Goal: Information Seeking & Learning: Learn about a topic

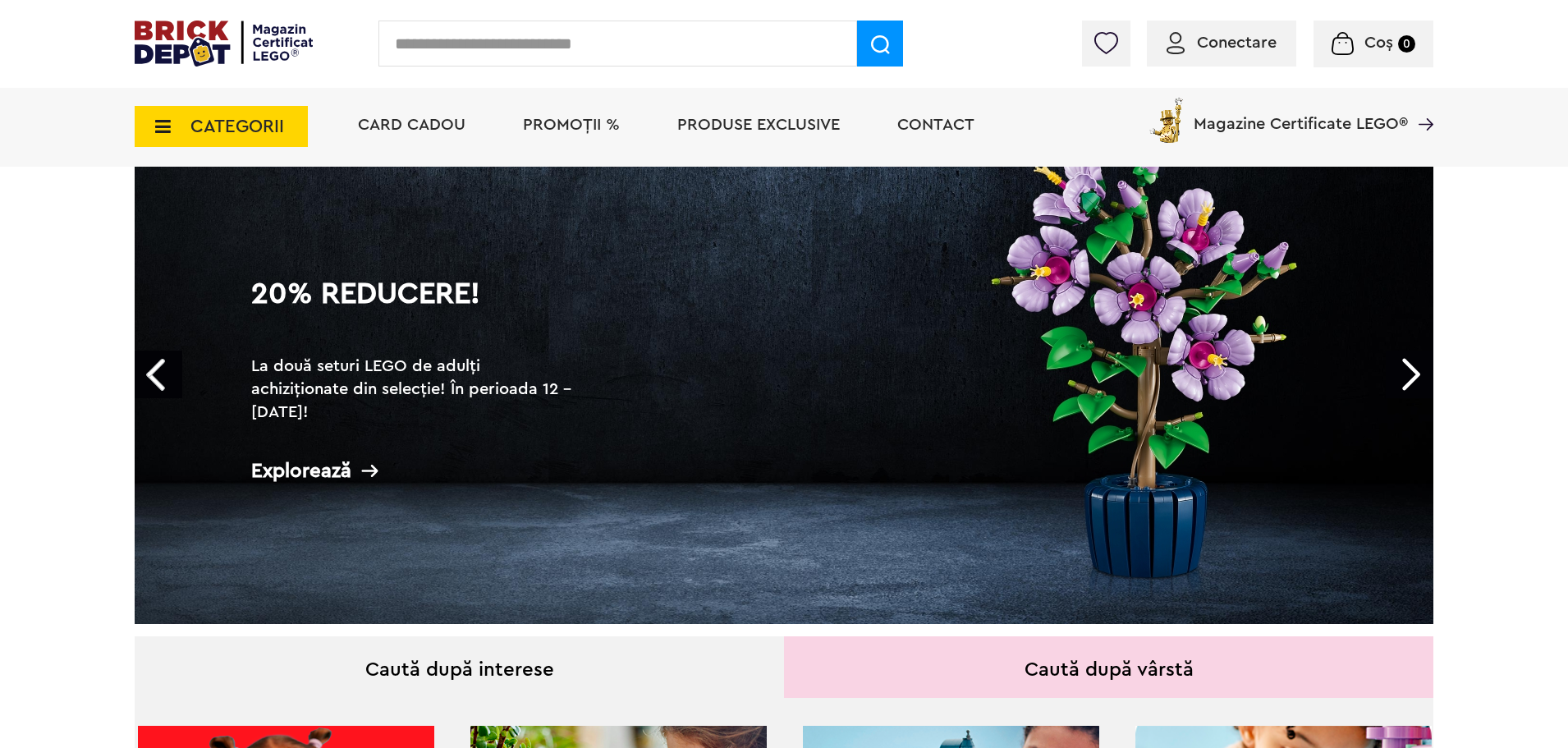
scroll to position [82, 0]
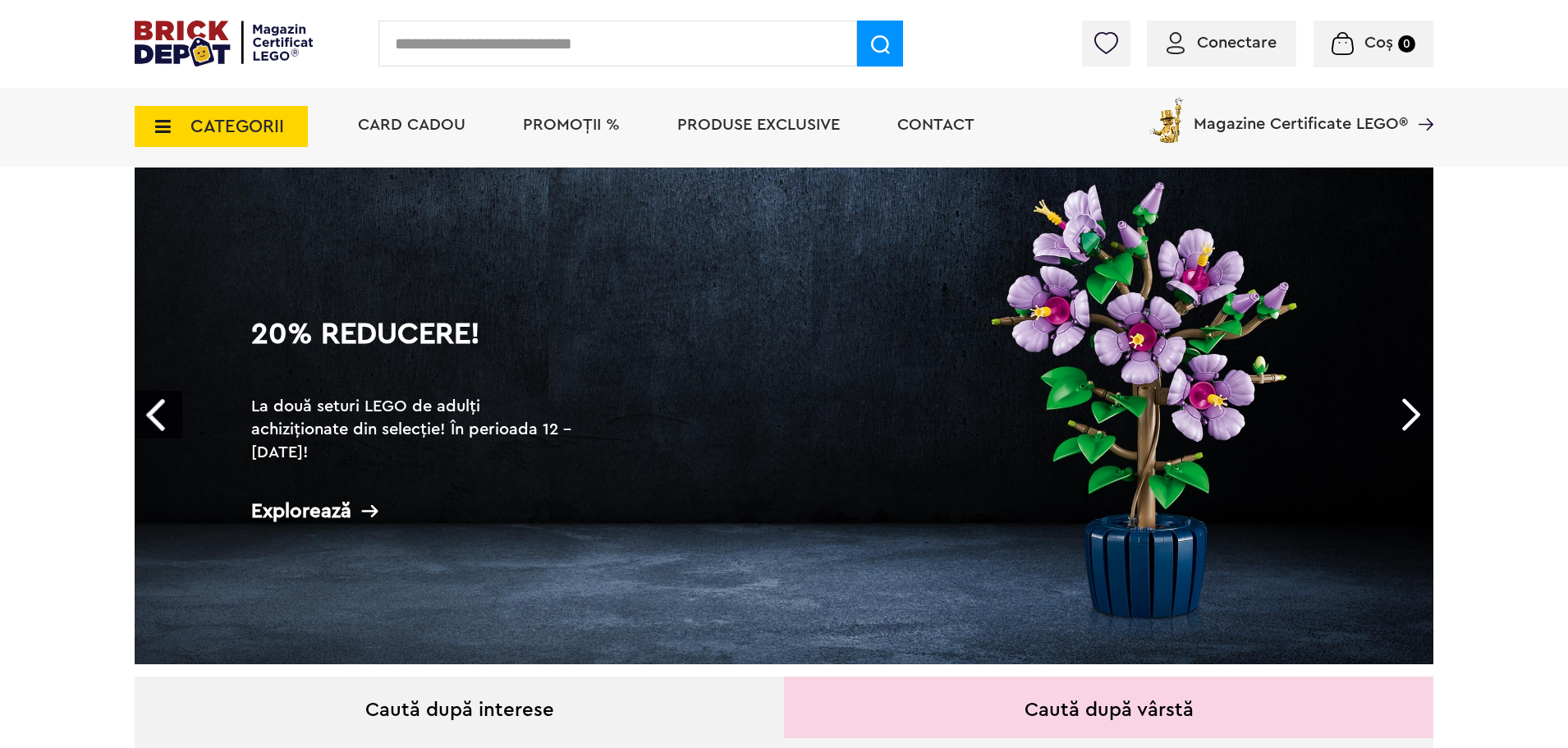
click at [343, 335] on h1 "20% Reducere!" at bounding box center [415, 349] width 328 height 59
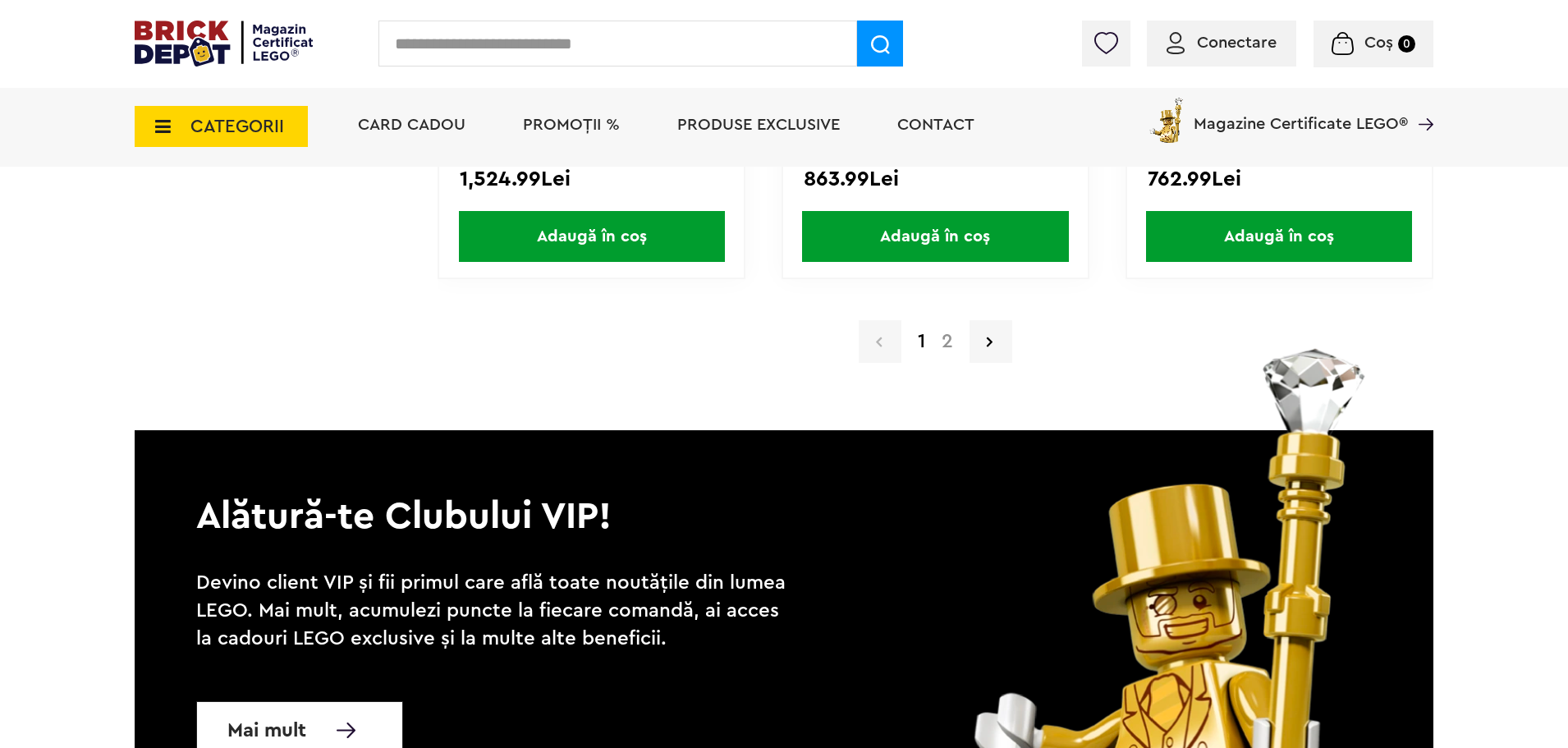
scroll to position [16253, 0]
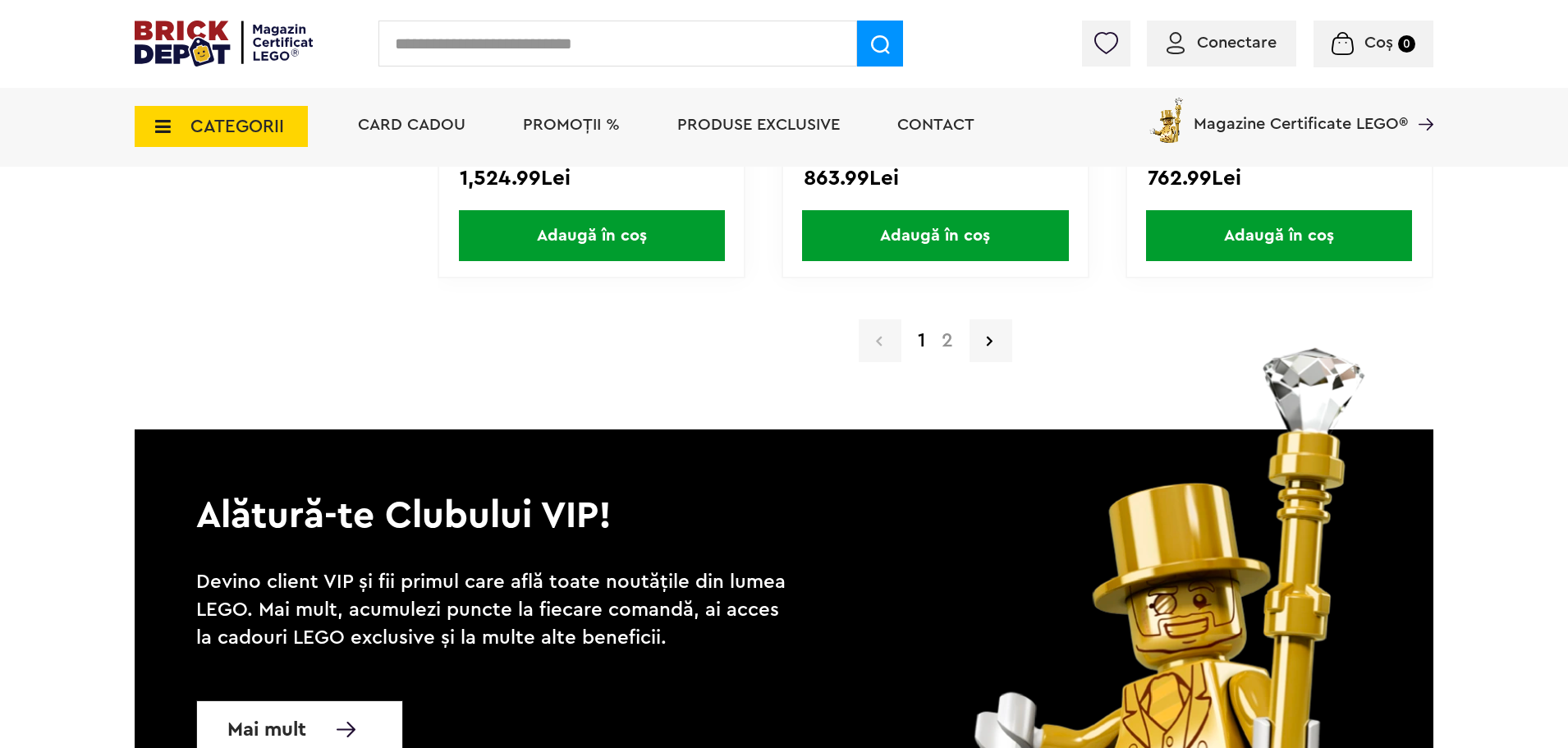
click at [946, 344] on link "2" at bounding box center [947, 340] width 28 height 20
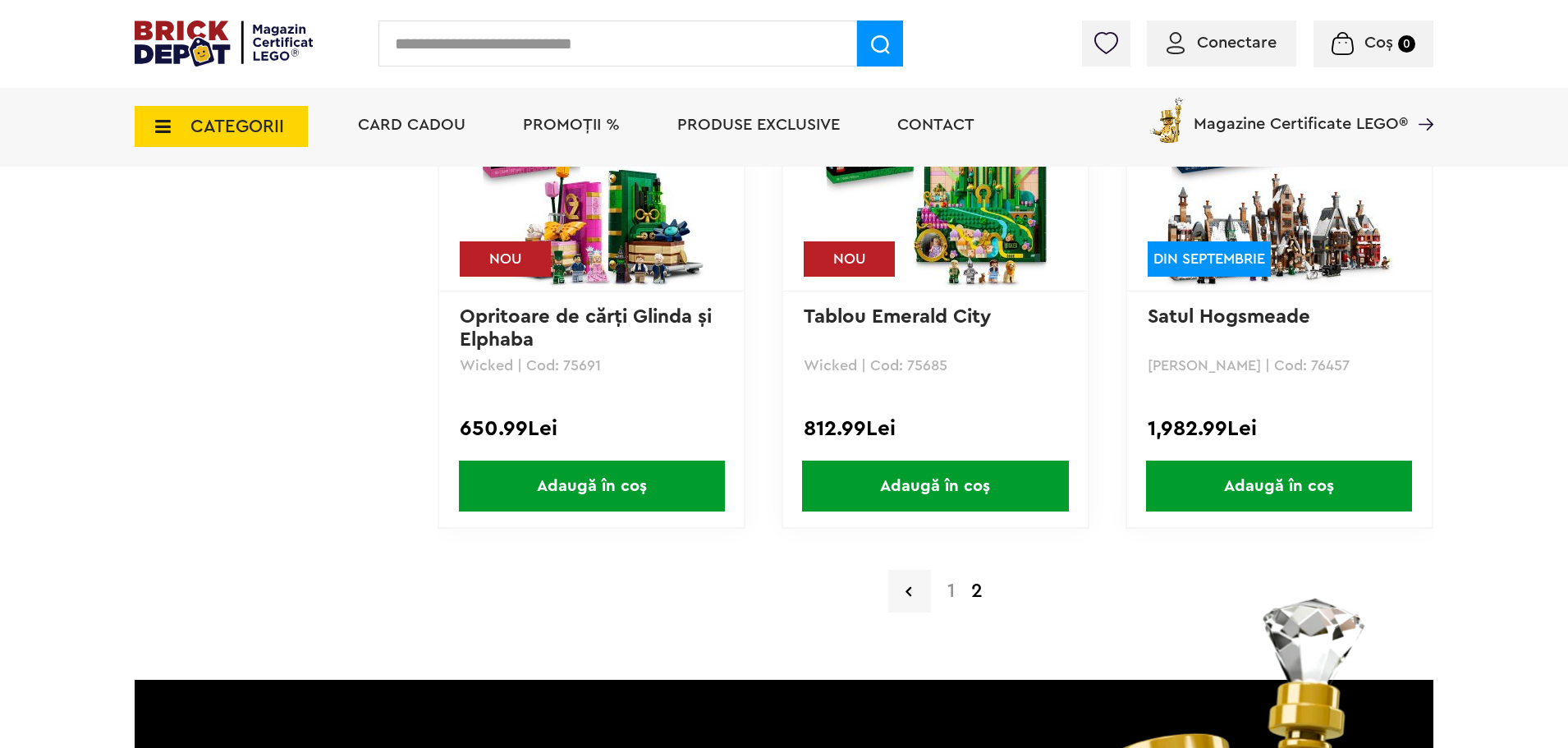
scroll to position [13104, 0]
